Goal: Navigation & Orientation: Find specific page/section

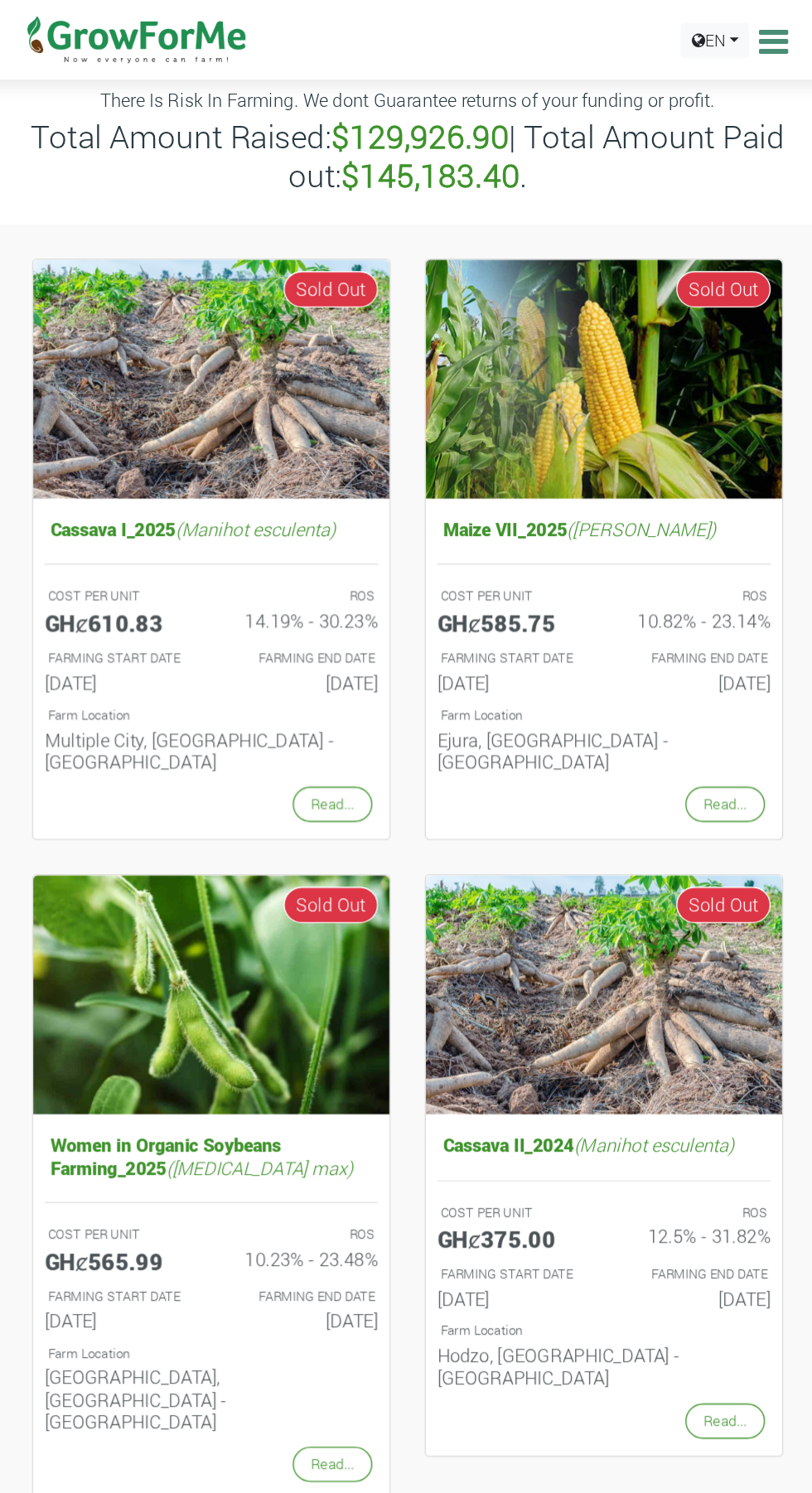
scroll to position [75, 0]
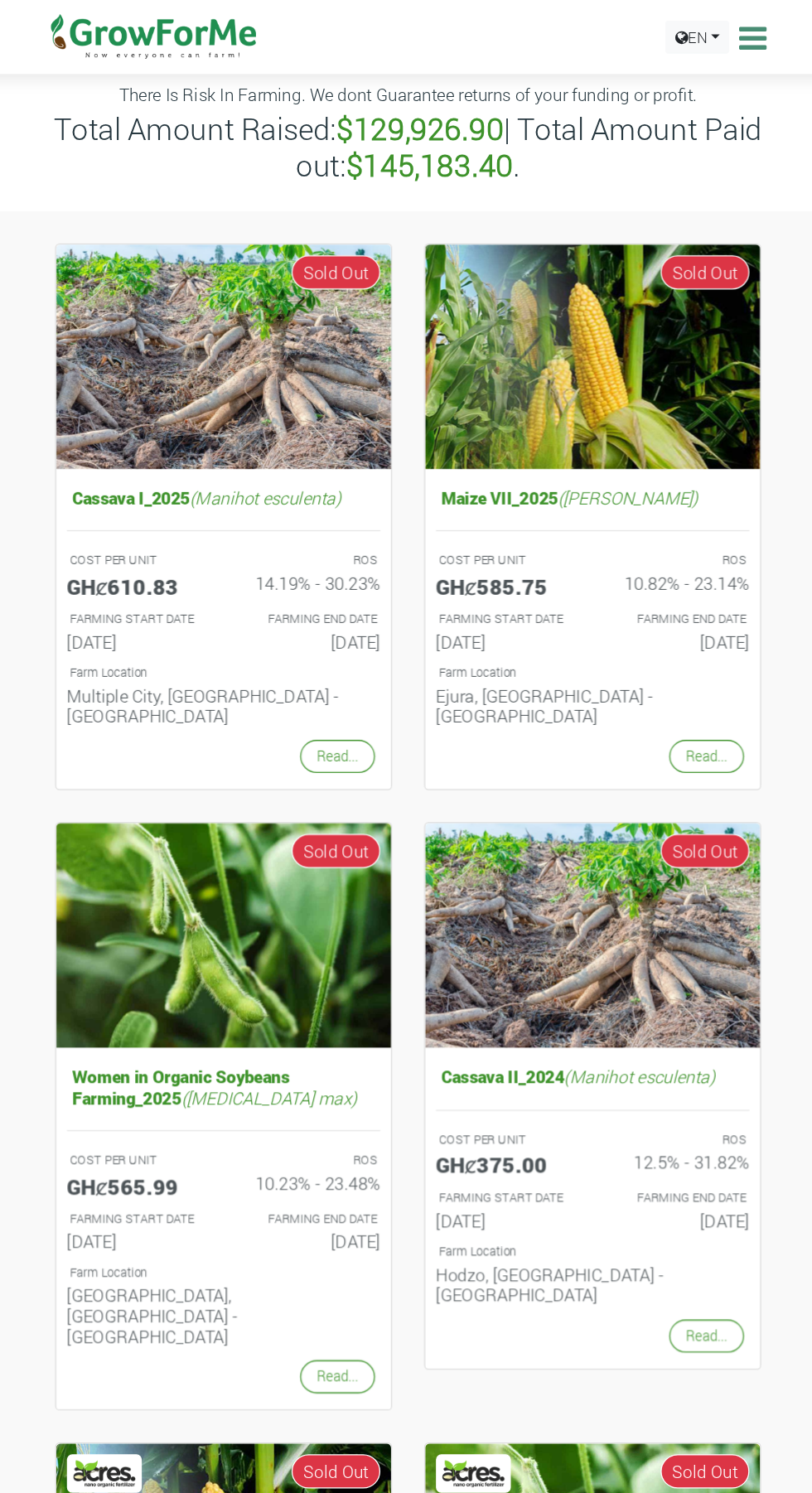
click at [680, 37] on icon at bounding box center [670, 29] width 25 height 24
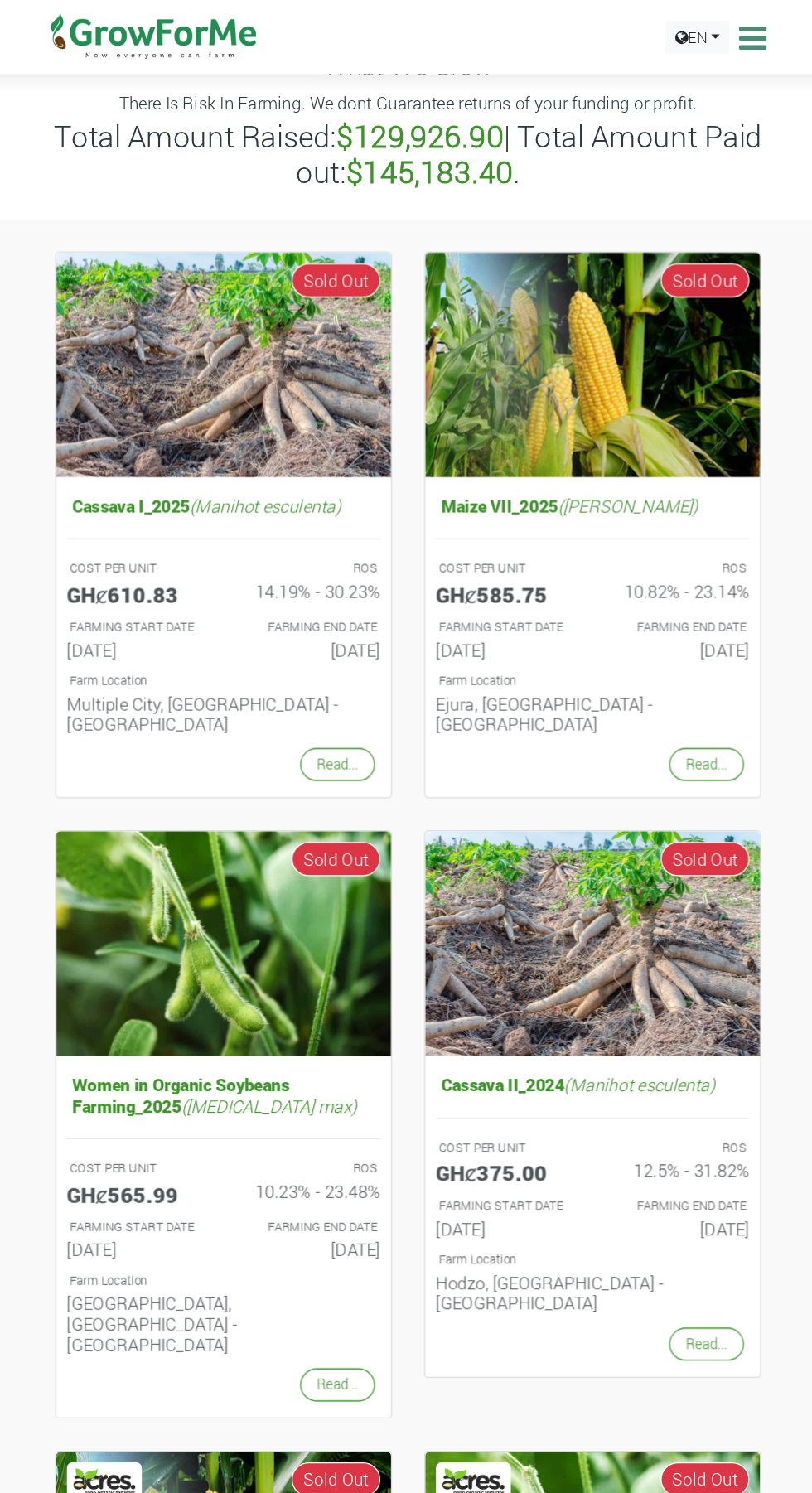
scroll to position [379, 0]
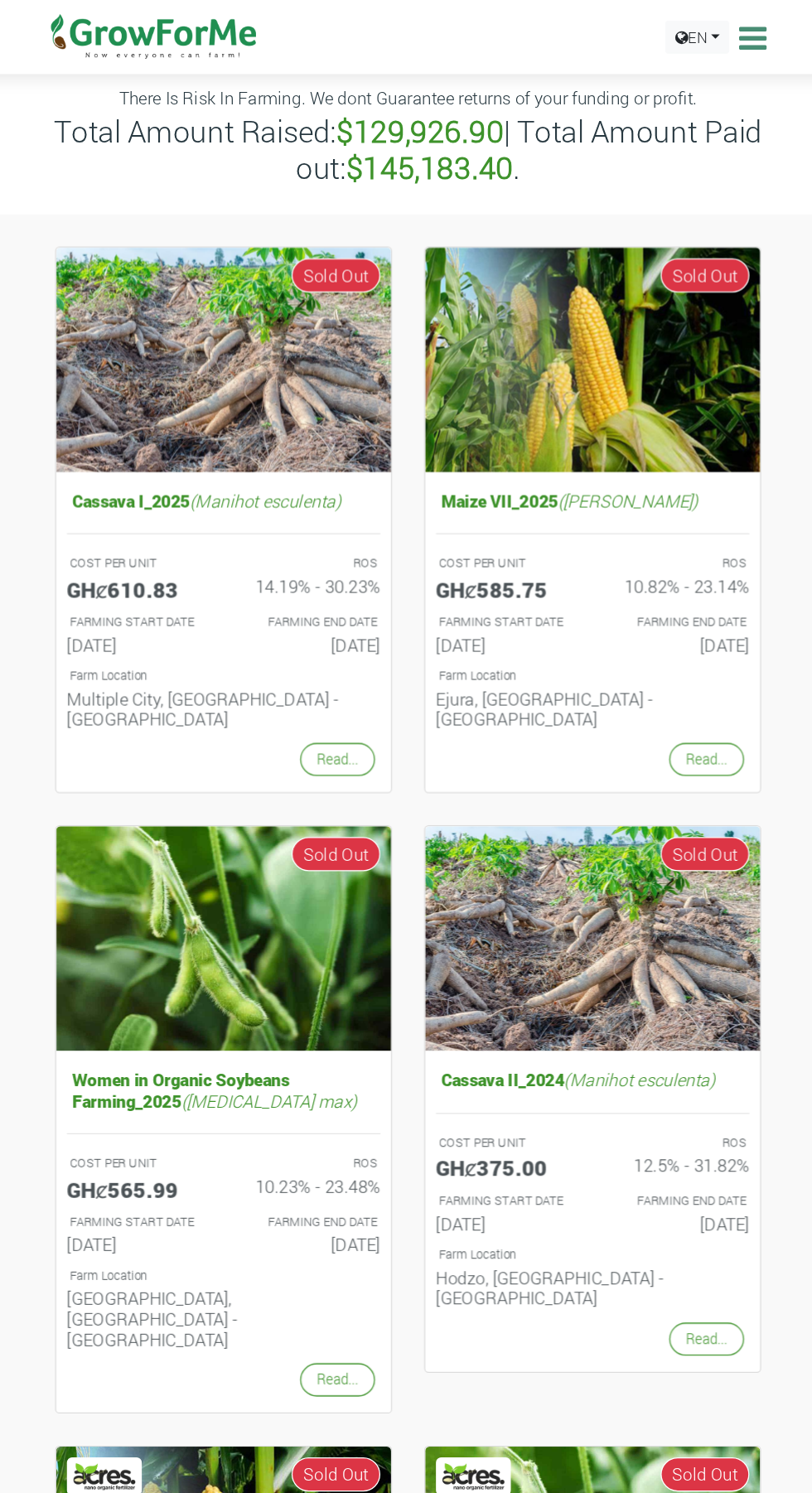
click at [668, 36] on icon at bounding box center [670, 29] width 25 height 24
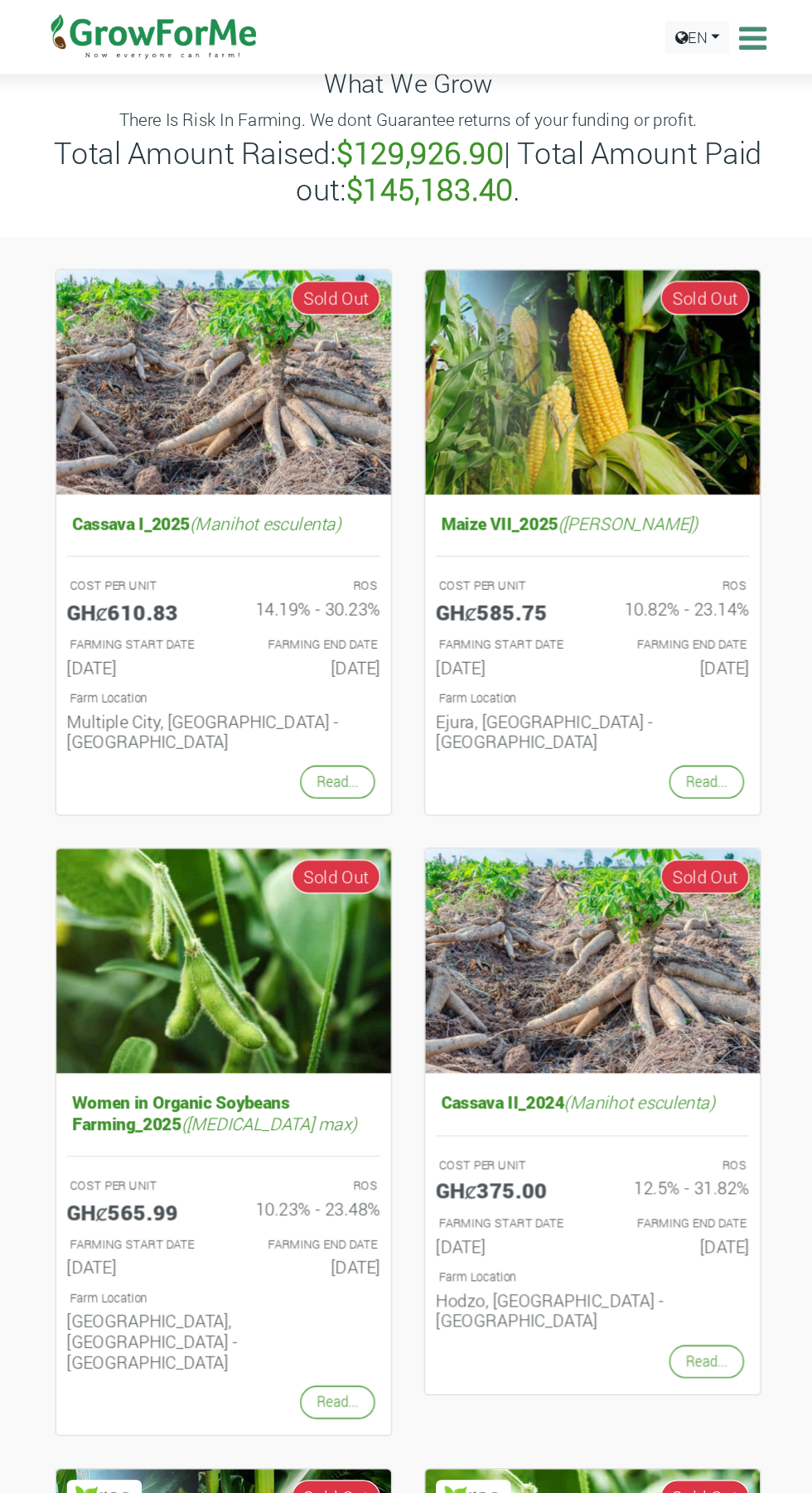
scroll to position [75, 0]
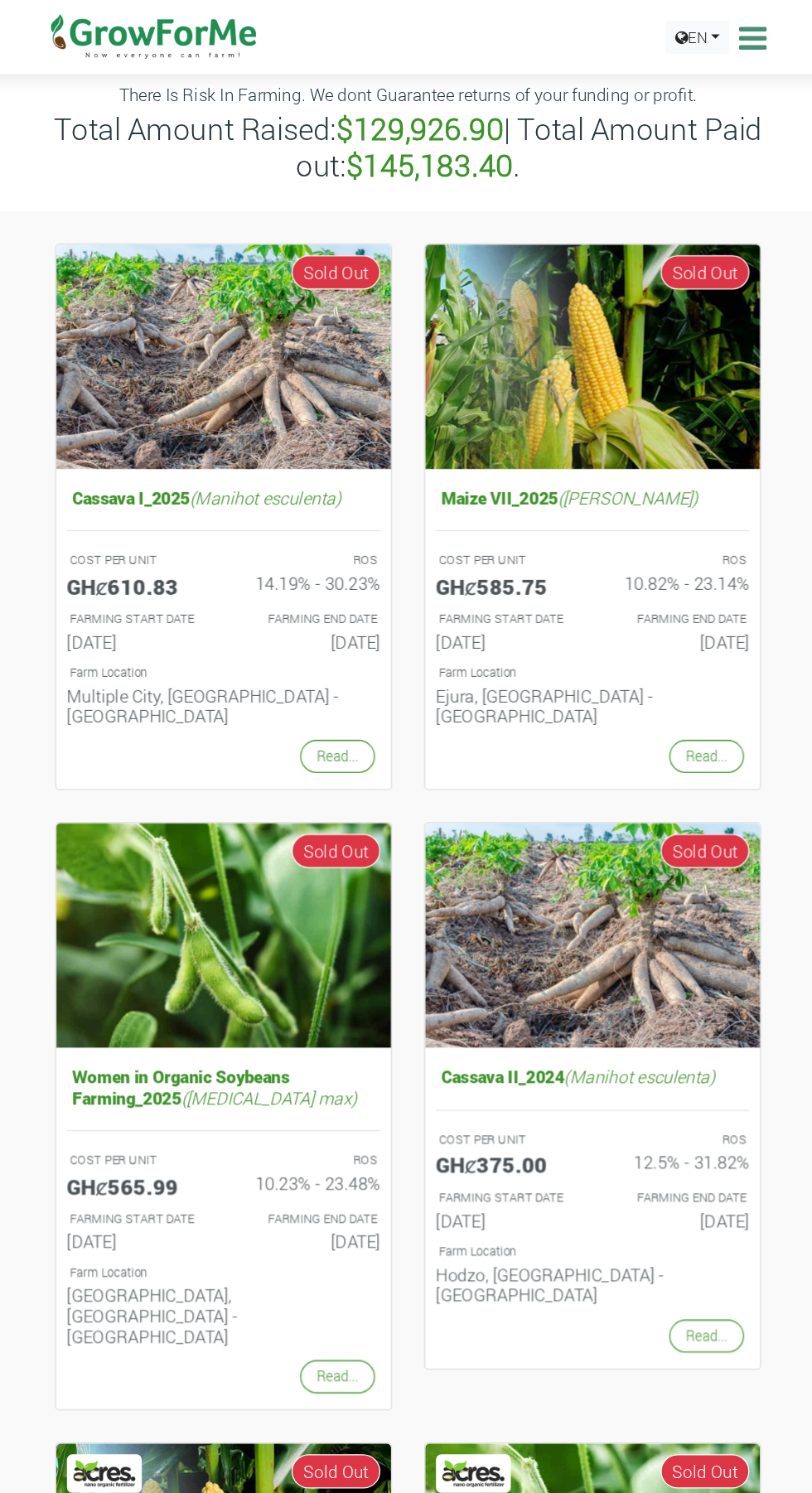
click at [669, 37] on icon at bounding box center [670, 29] width 25 height 24
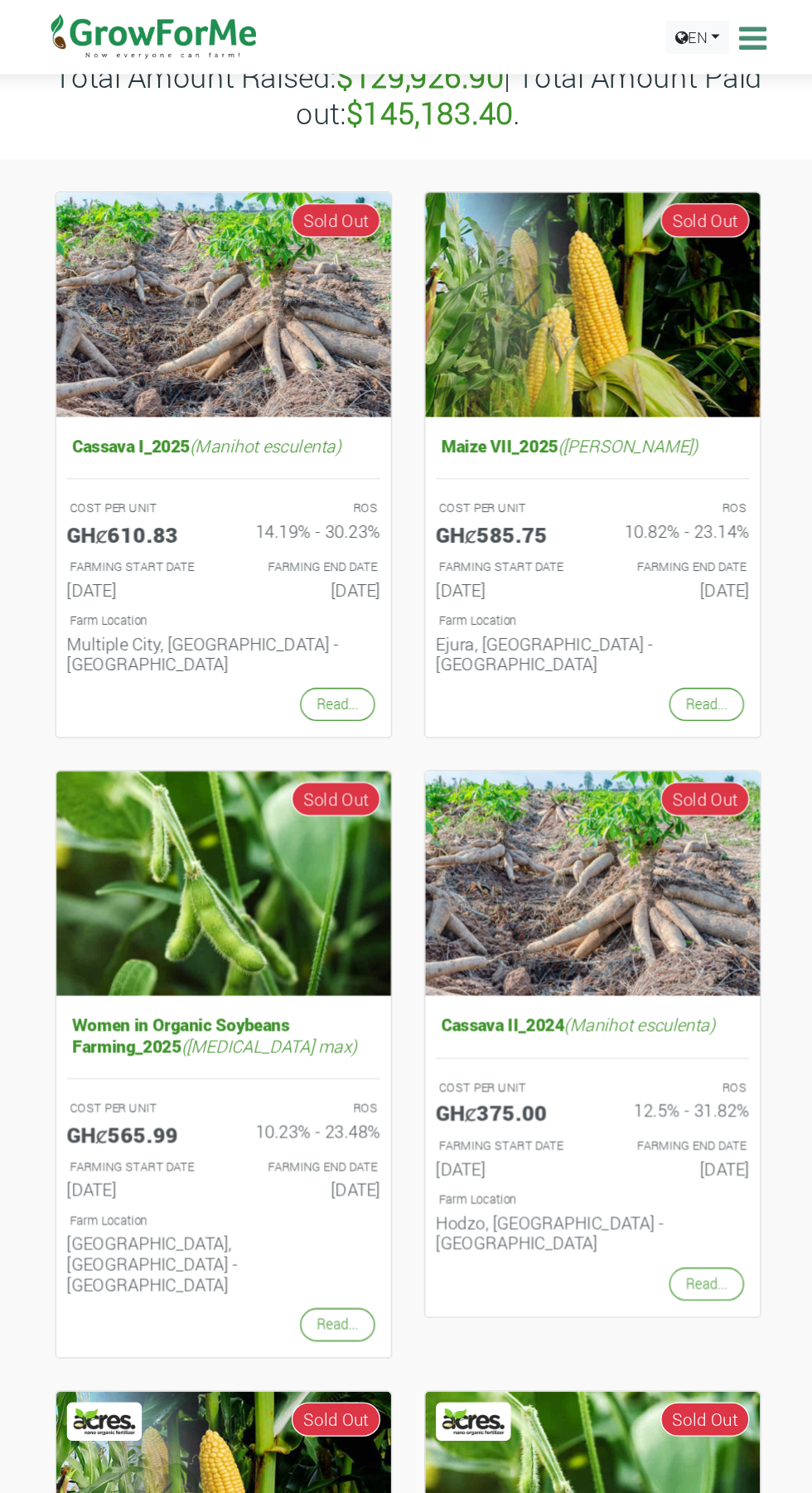
scroll to position [379, 0]
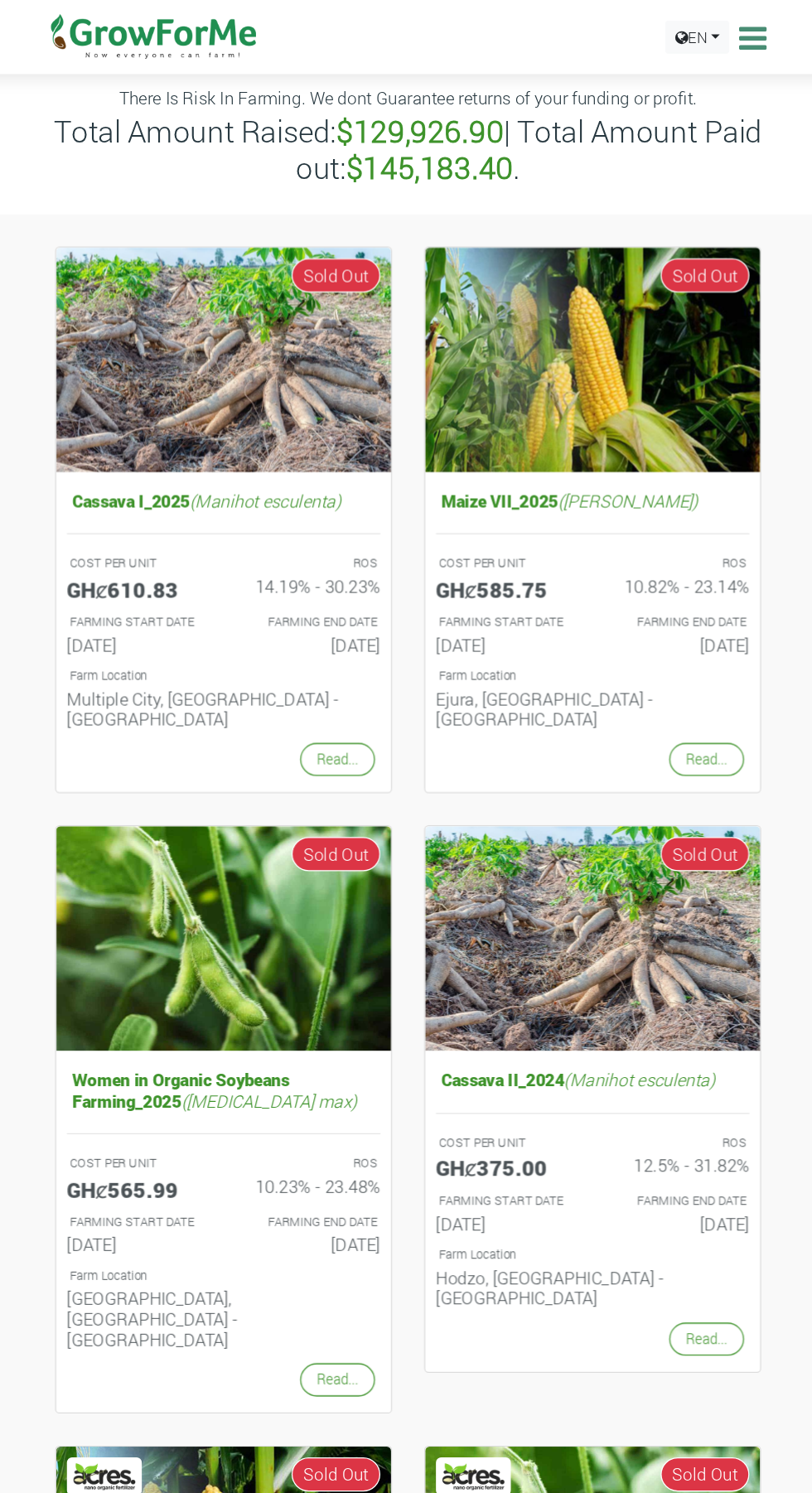
click at [677, 31] on icon at bounding box center [670, 29] width 25 height 24
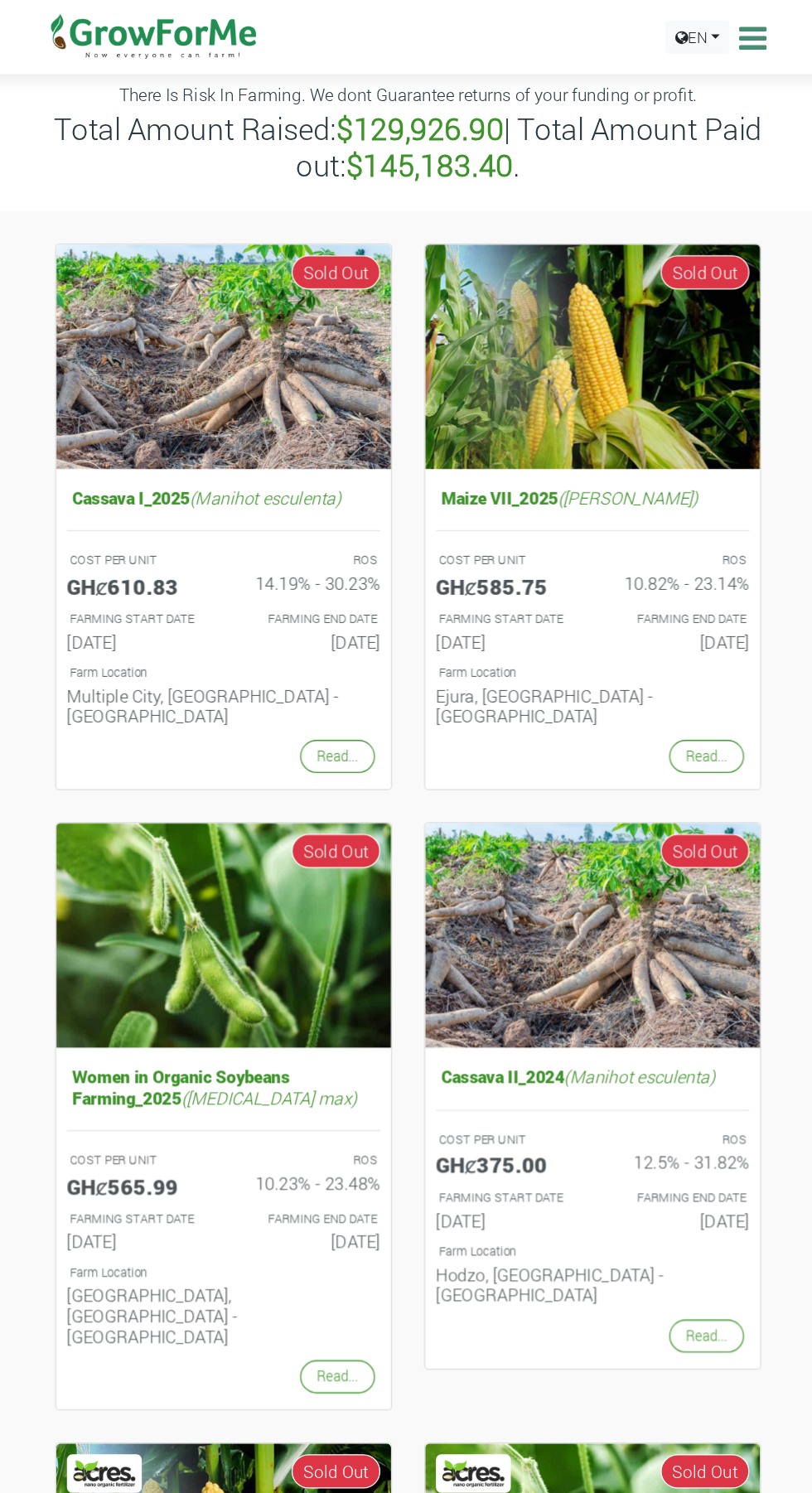
click at [669, 39] on icon at bounding box center [670, 29] width 25 height 24
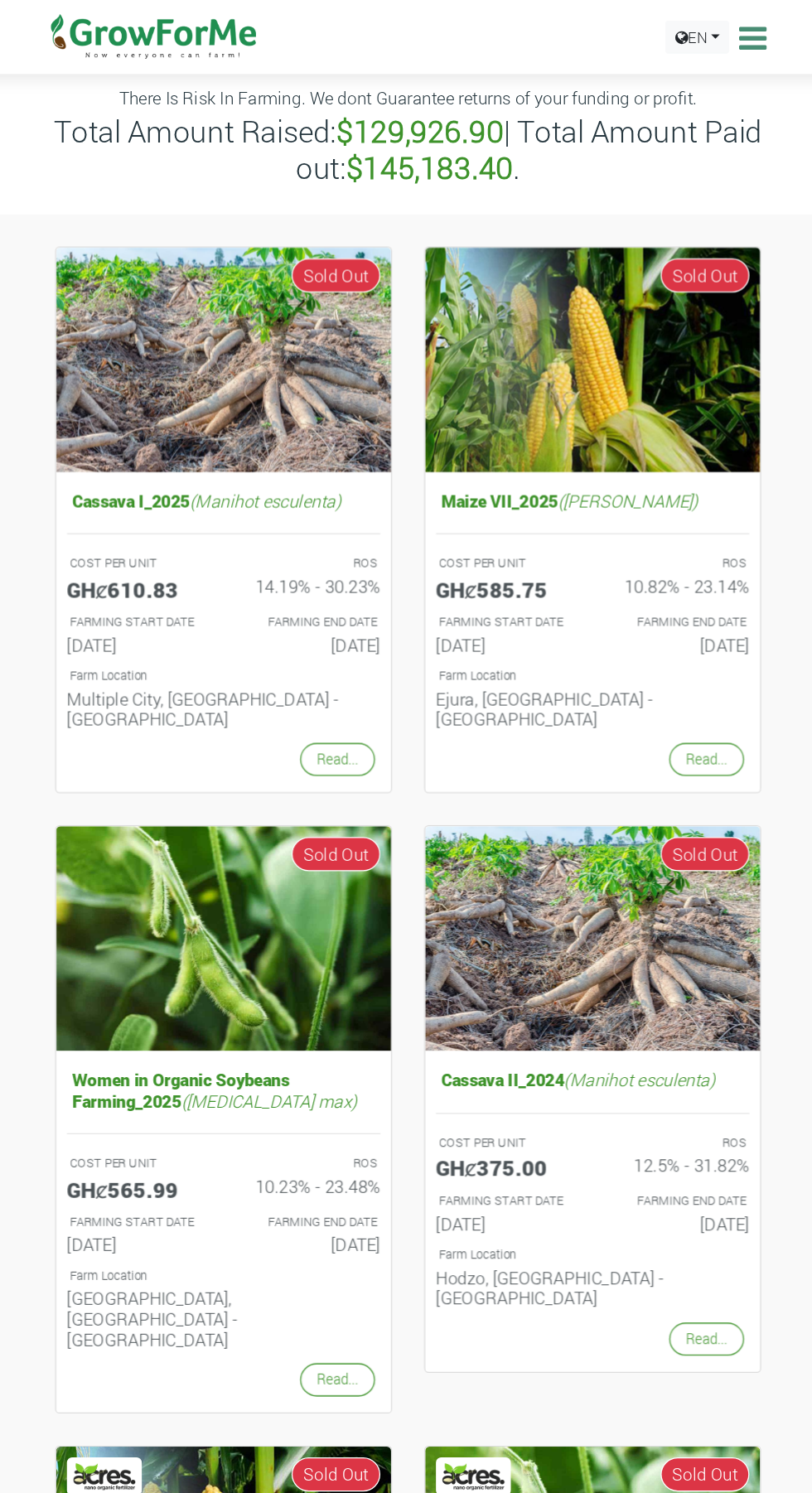
click at [676, 25] on icon at bounding box center [670, 29] width 25 height 24
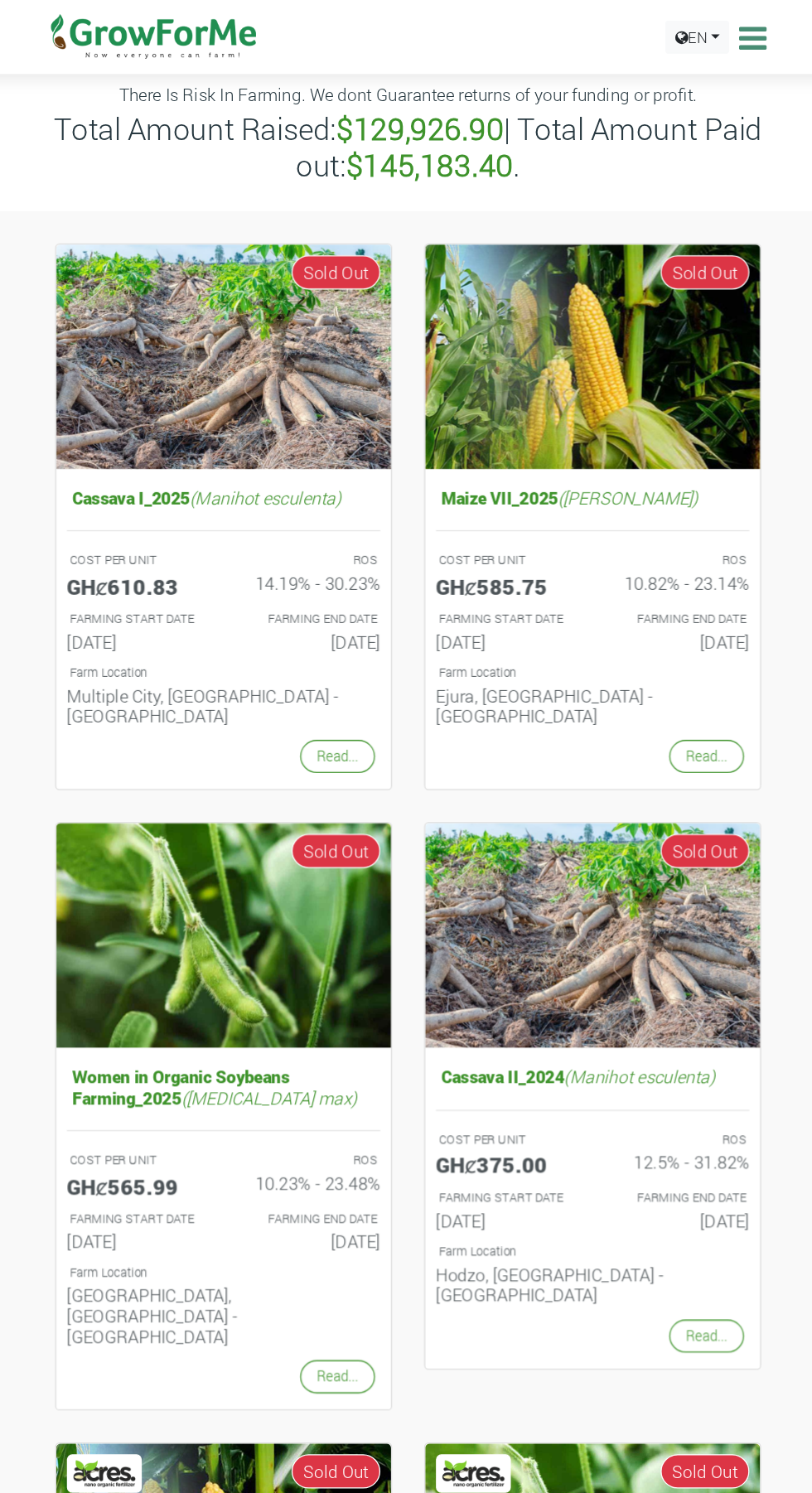
click at [670, 27] on icon at bounding box center [670, 29] width 25 height 24
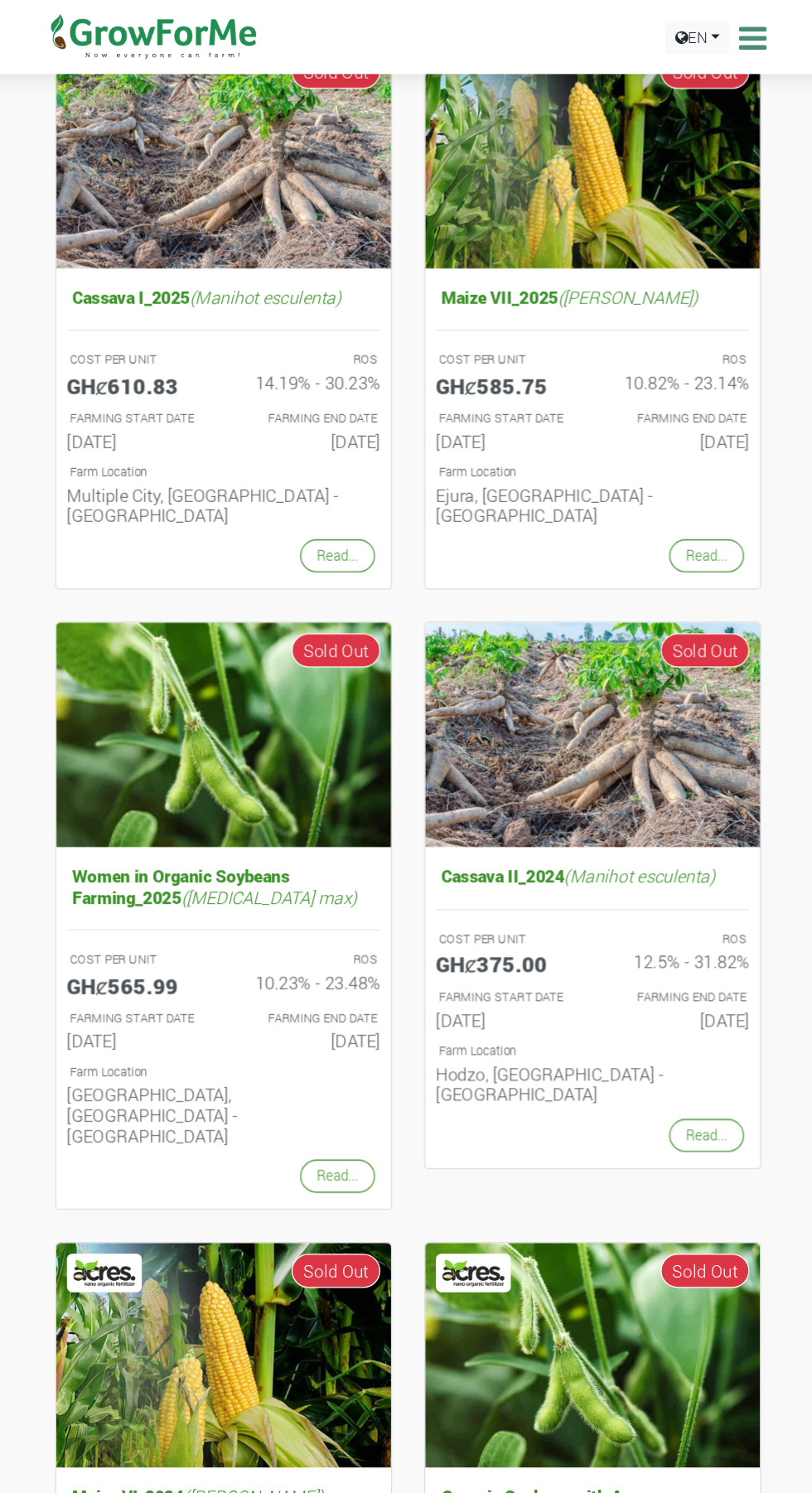
click at [669, 29] on icon at bounding box center [670, 29] width 25 height 24
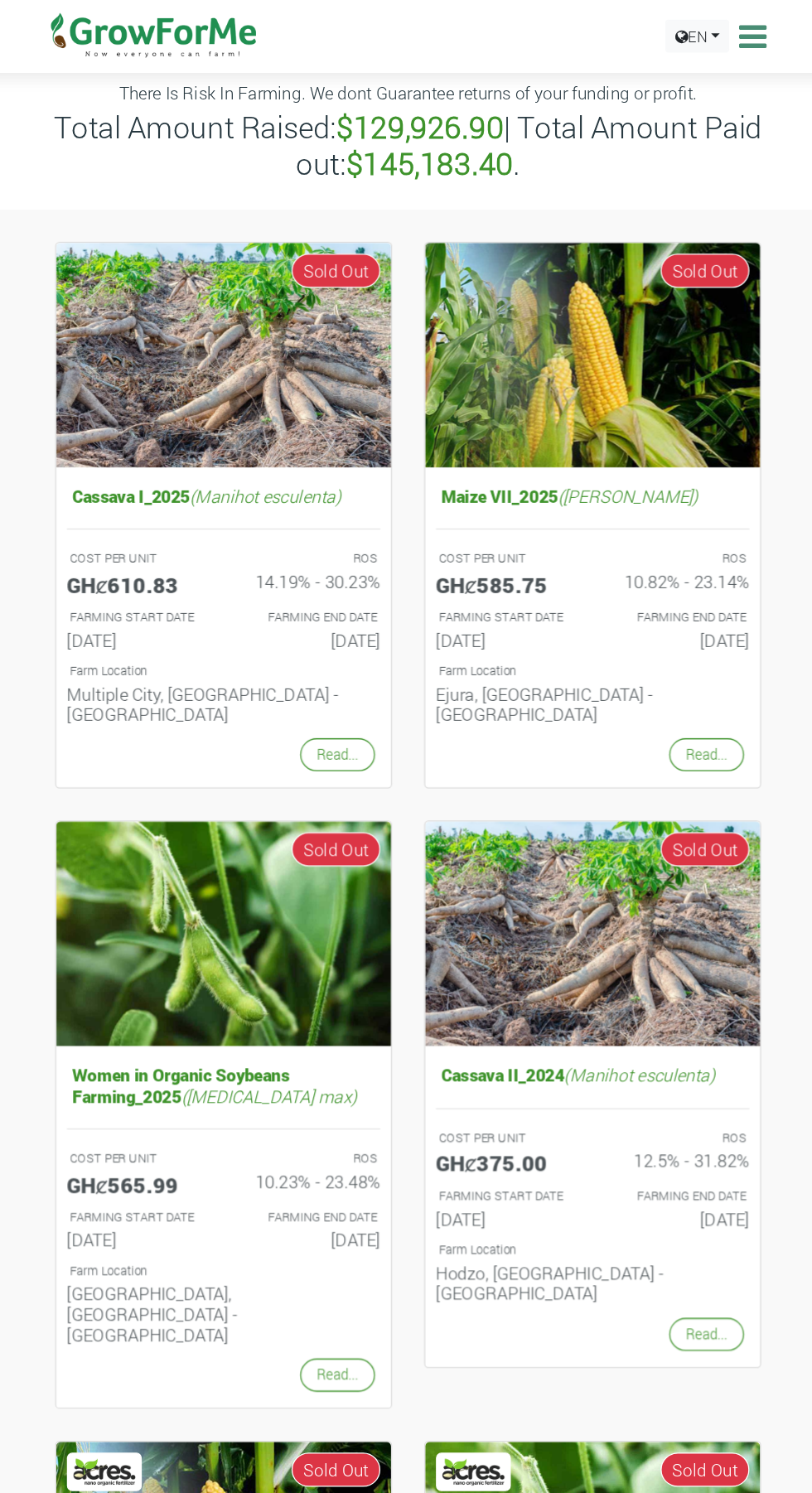
scroll to position [0, 0]
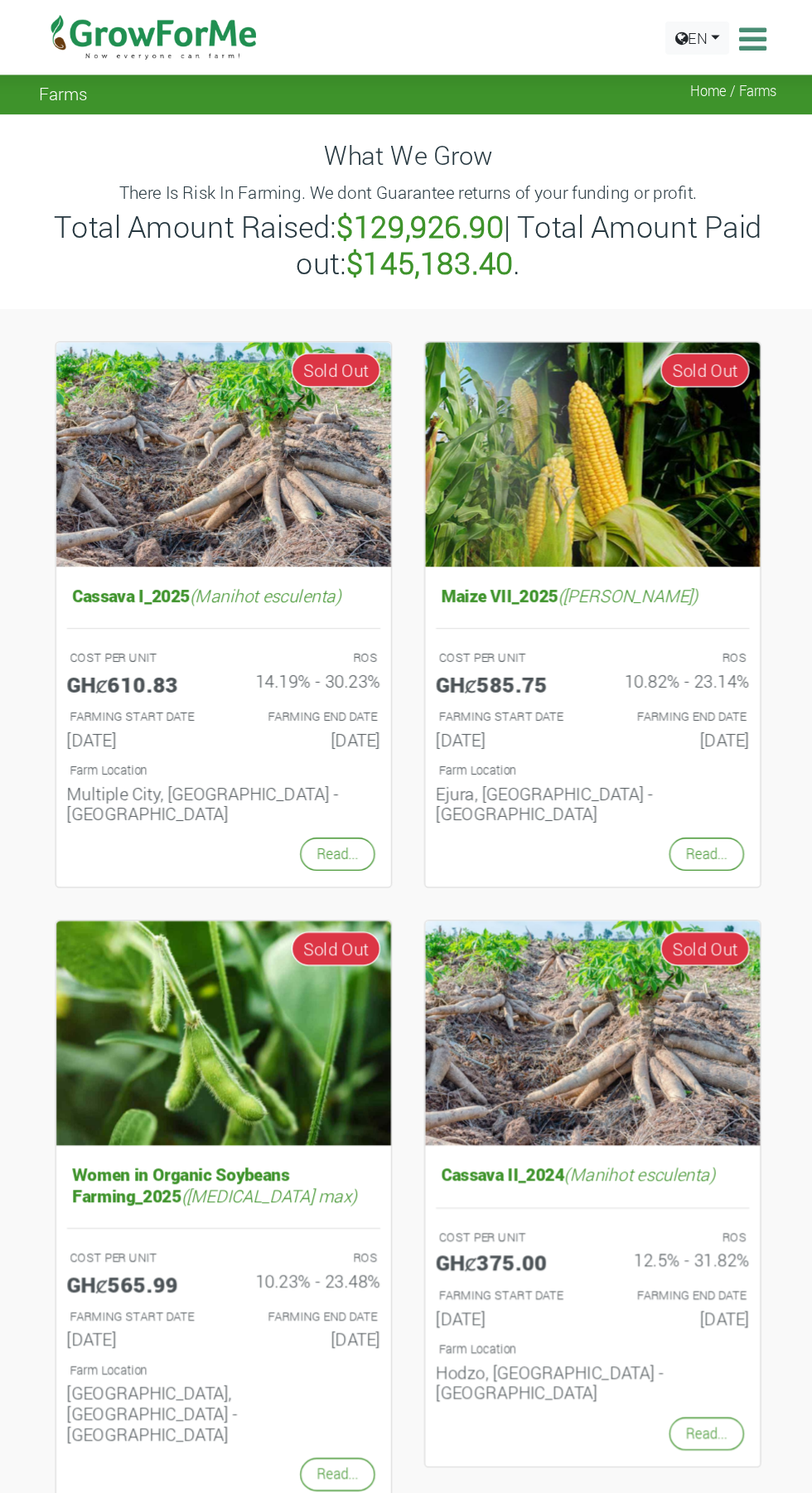
click at [669, 24] on icon at bounding box center [670, 29] width 25 height 24
